Goal: Communication & Community: Participate in discussion

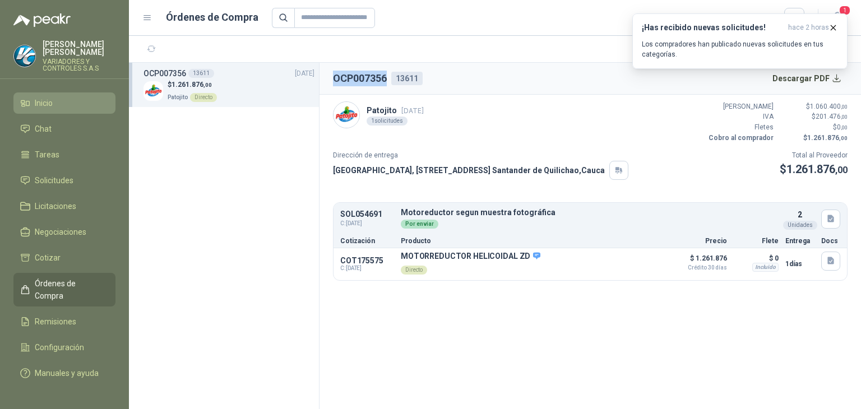
click at [68, 97] on li "Inicio" at bounding box center [64, 103] width 89 height 12
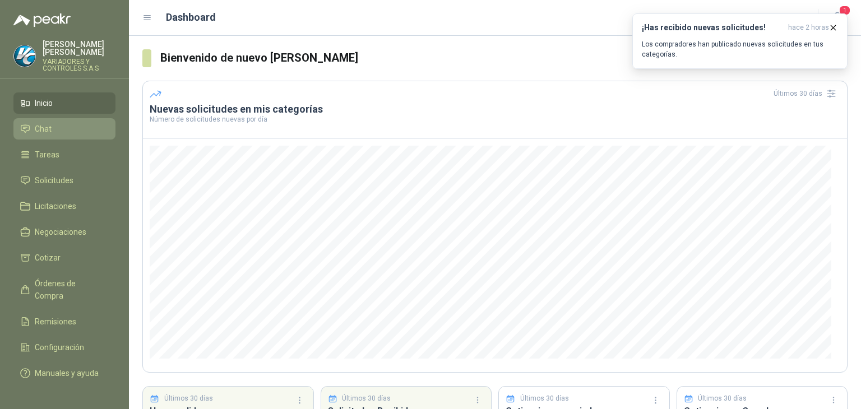
click at [76, 123] on li "Chat" at bounding box center [64, 129] width 89 height 12
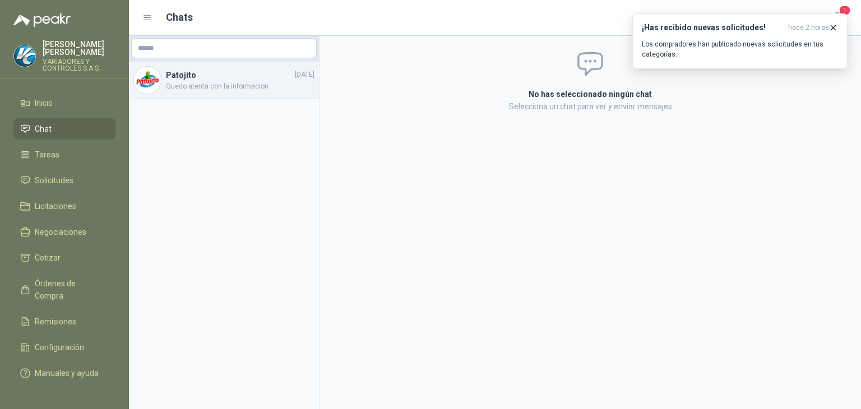
click at [209, 66] on div "Patojito [DATE] Quedo atenta con la informacion" at bounding box center [224, 81] width 190 height 38
